Goal: Task Accomplishment & Management: Use online tool/utility

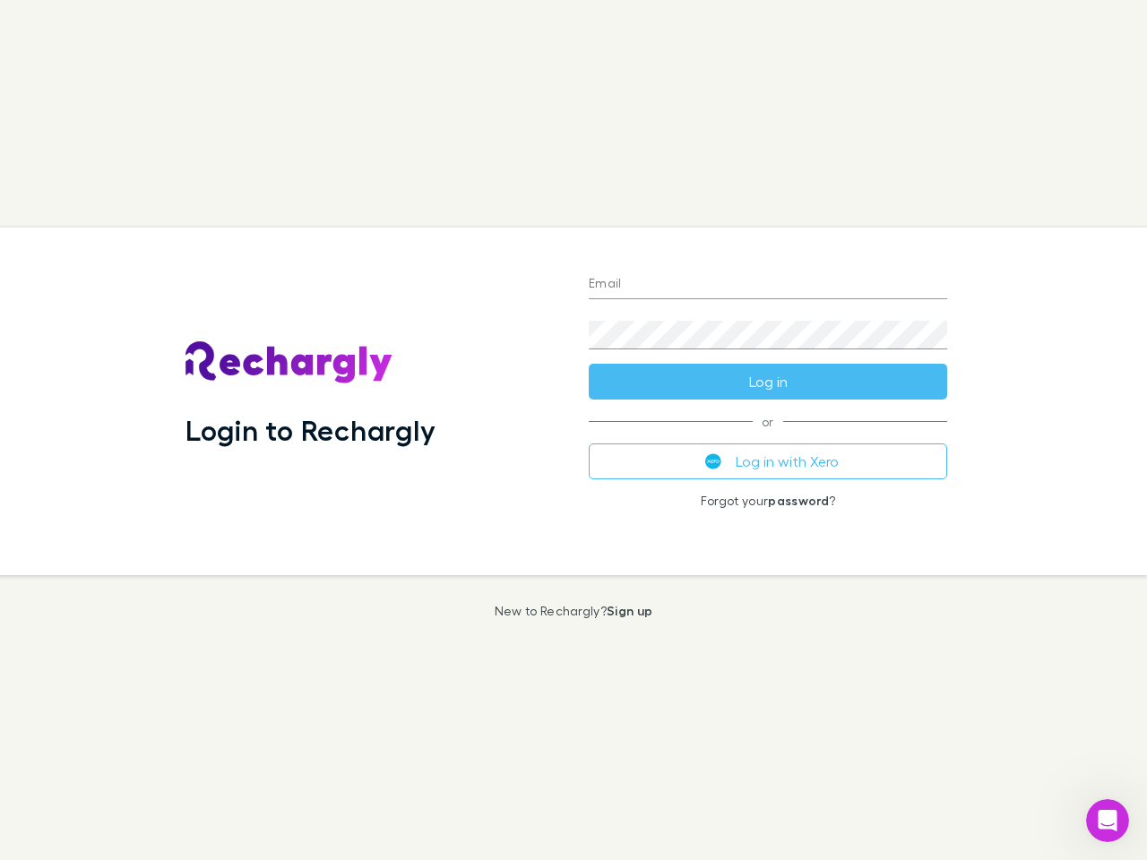
click at [573, 430] on div "Login to Rechargly" at bounding box center [372, 402] width 403 height 348
click at [768, 285] on input "Email" at bounding box center [768, 285] width 358 height 29
